Goal: Navigation & Orientation: Understand site structure

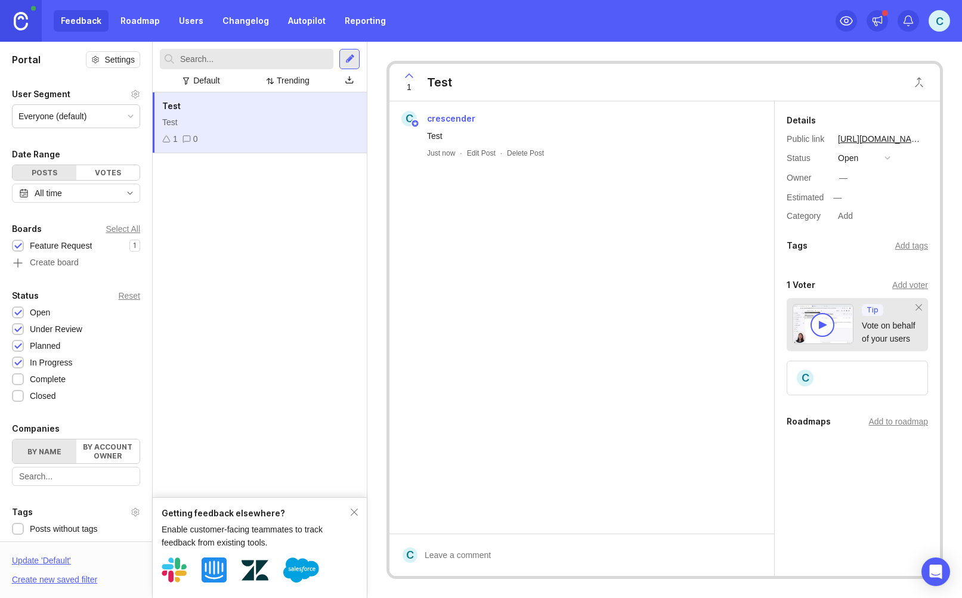
click at [129, 29] on link "Roadmap" at bounding box center [140, 20] width 54 height 21
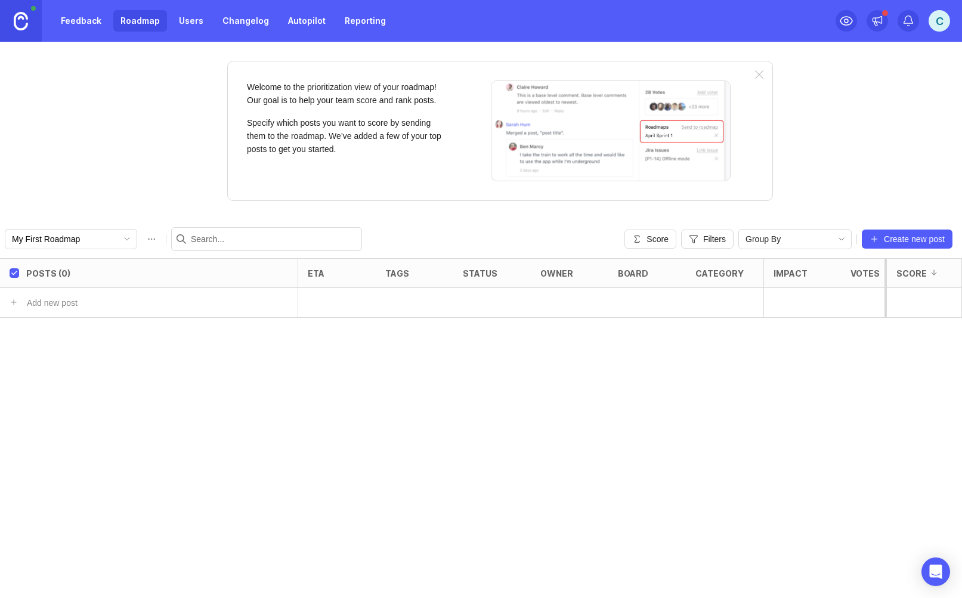
click at [82, 27] on link "Feedback" at bounding box center [81, 20] width 55 height 21
